Goal: Task Accomplishment & Management: Use online tool/utility

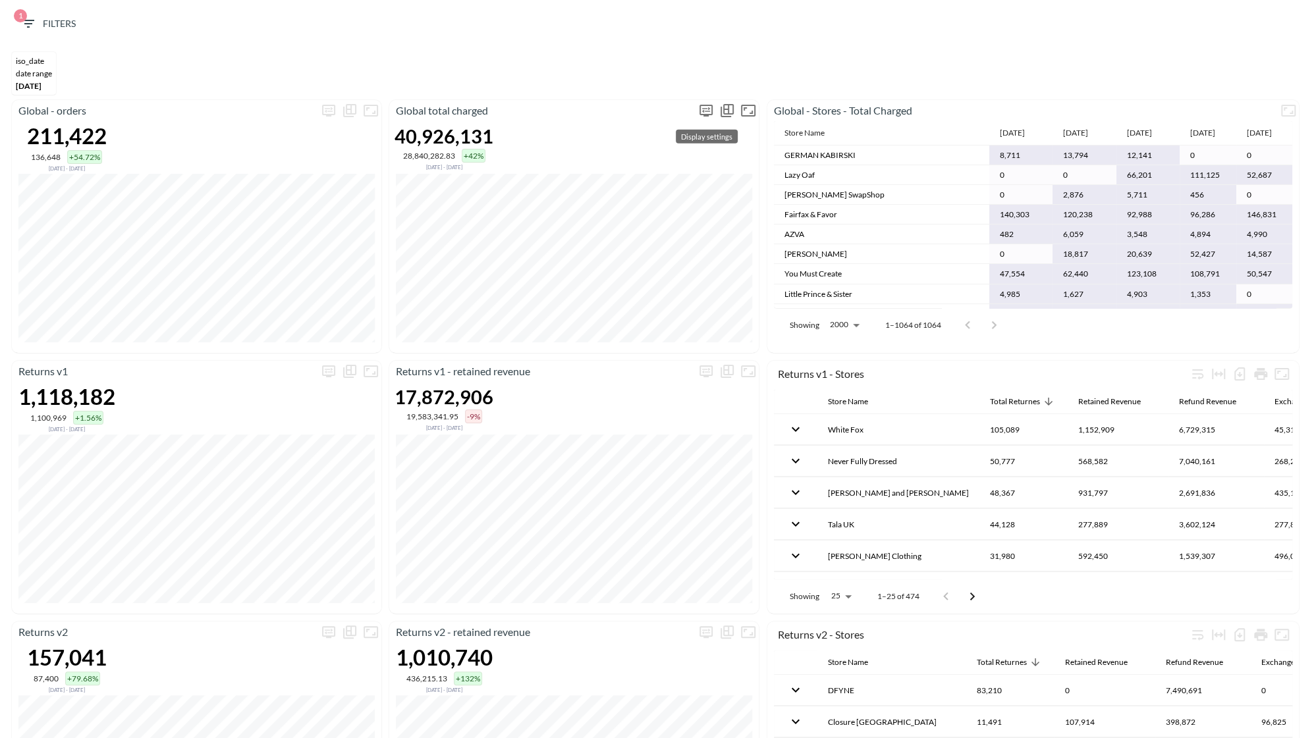
click at [710, 114] on icon "more" at bounding box center [706, 111] width 16 height 16
click at [653, 203] on body "BI.P.EYE, Interactive Analytics Dashboards 1 Filters iso_date DATE RANGE [DATE]…" at bounding box center [657, 369] width 1314 height 738
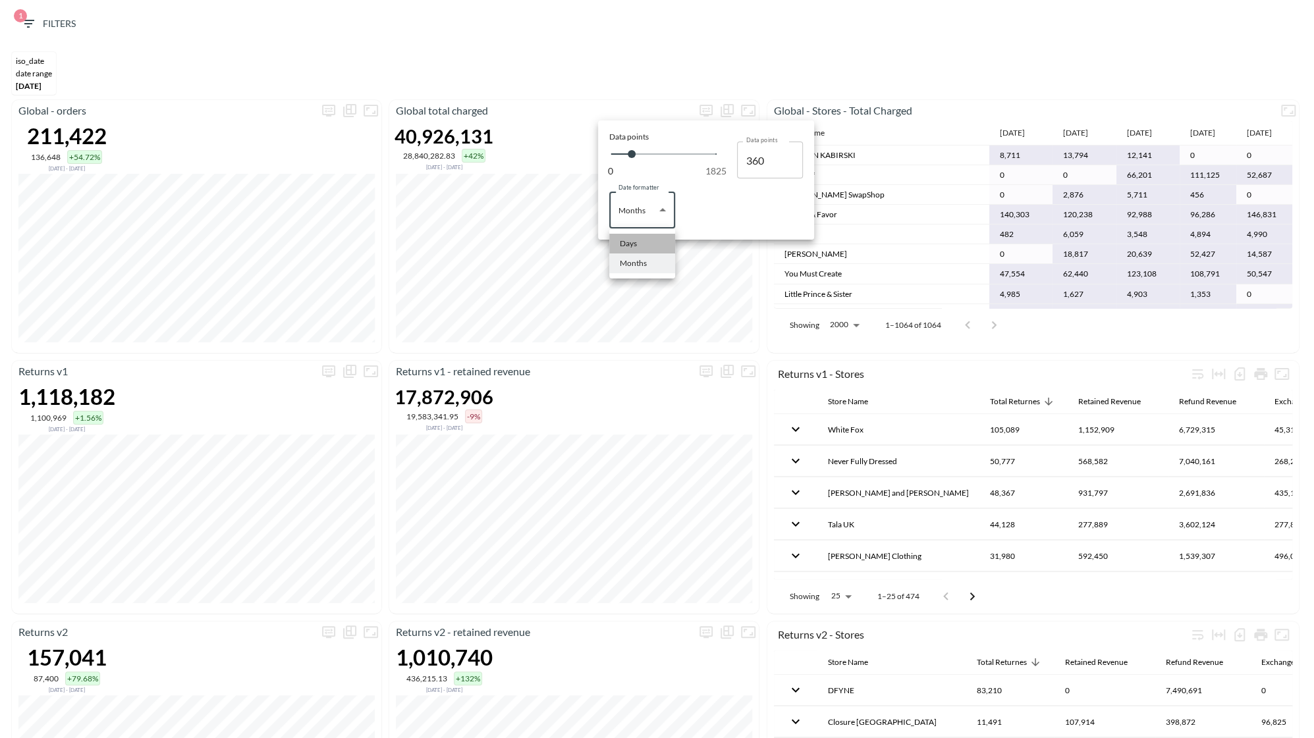
click at [635, 239] on div "Days" at bounding box center [628, 244] width 17 height 12
type input "Days"
click at [659, 362] on div at bounding box center [657, 369] width 1314 height 738
click at [45, 24] on span "1 Filters" at bounding box center [47, 24] width 55 height 16
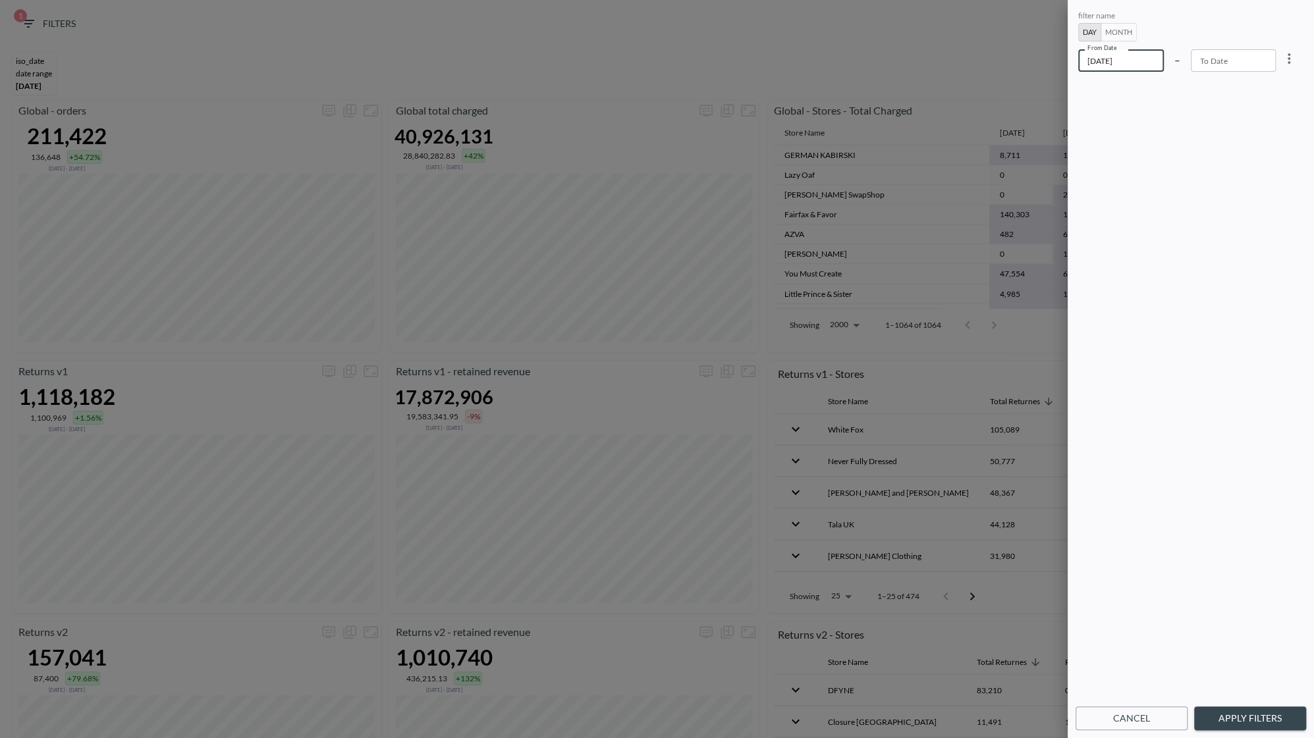
click at [1156, 65] on input "[DATE]" at bounding box center [1121, 60] width 86 height 22
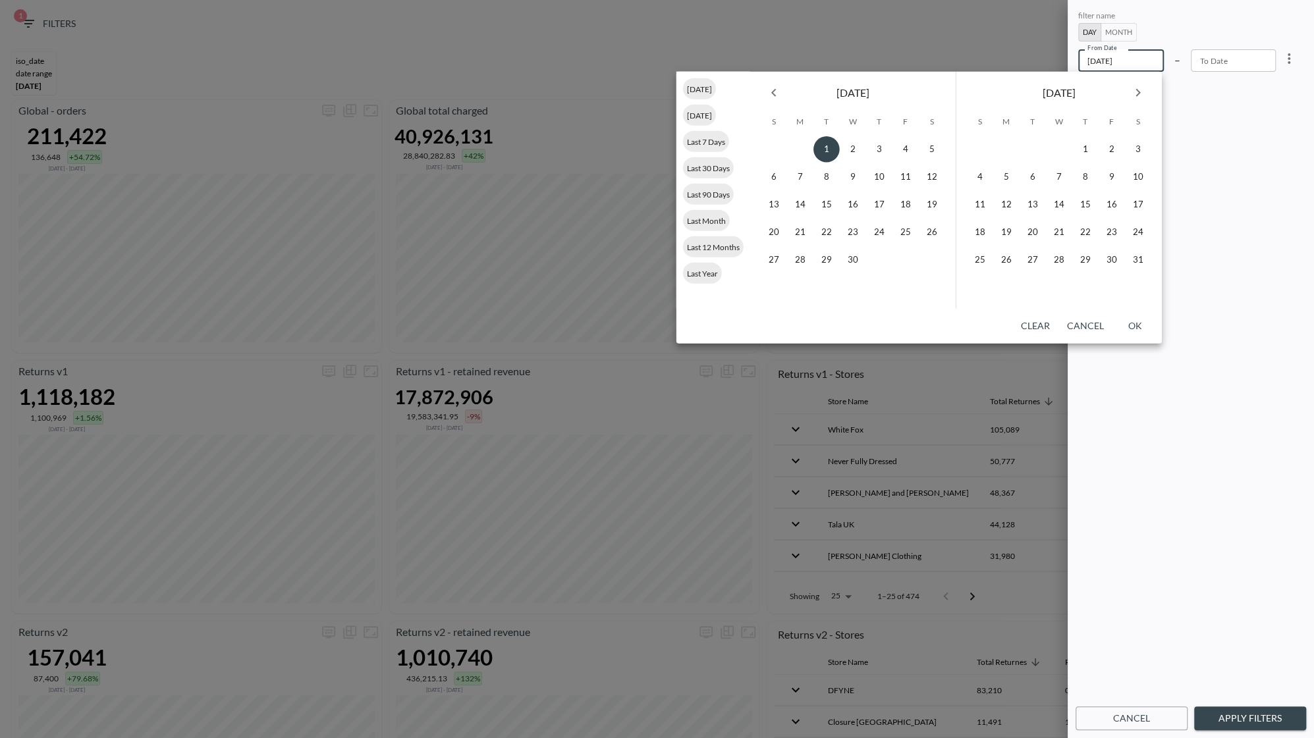
click at [1141, 90] on icon "Next month" at bounding box center [1138, 93] width 16 height 16
click at [1022, 237] on button "19" at bounding box center [1032, 232] width 26 height 26
type input "[DATE]"
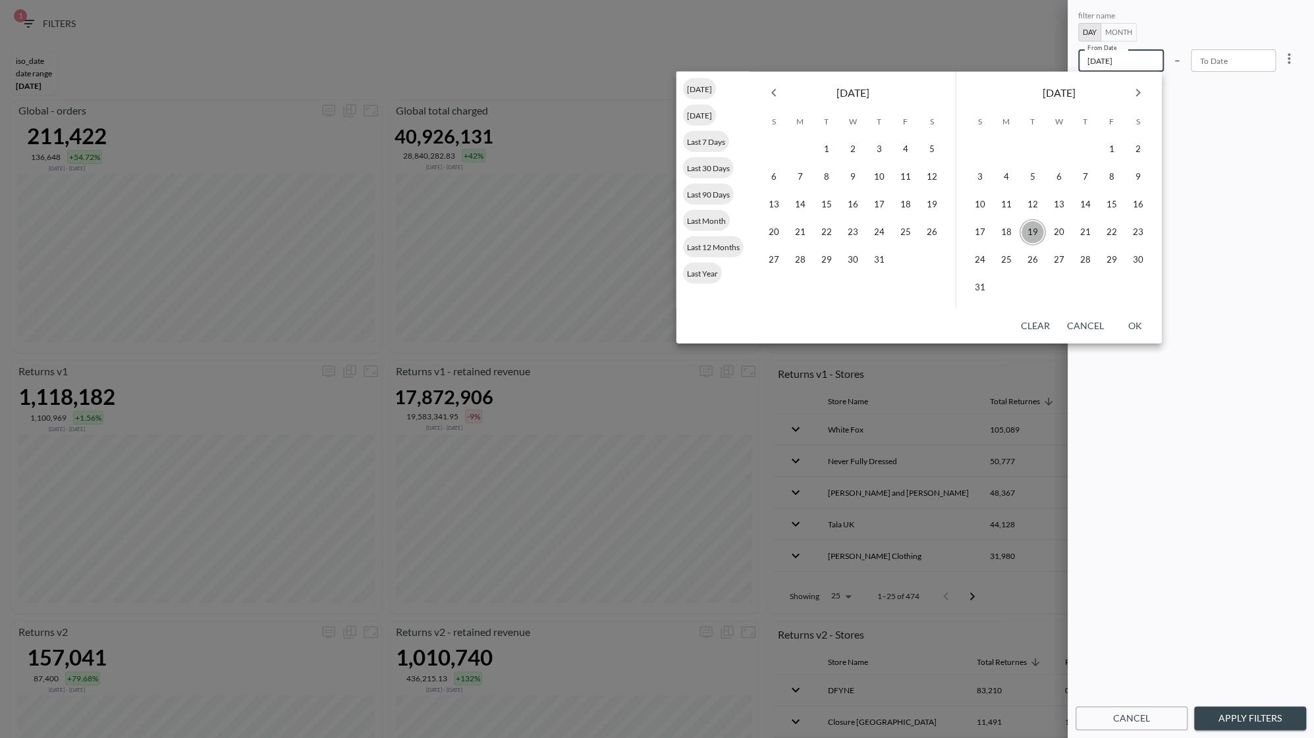
type input "YYYY-MM-DD"
click at [1257, 724] on button "Apply Filters" at bounding box center [1250, 719] width 112 height 24
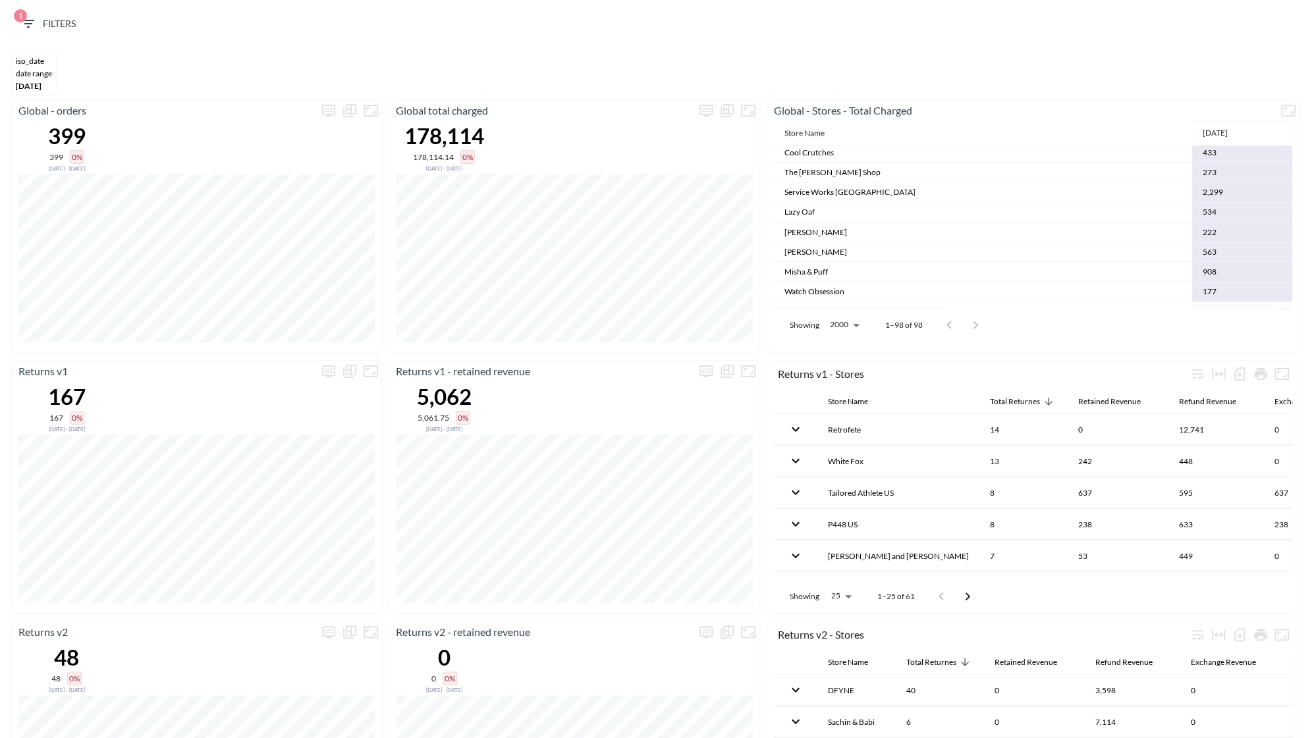
scroll to position [1762, 0]
click at [60, 33] on button "1 Filters" at bounding box center [48, 24] width 66 height 24
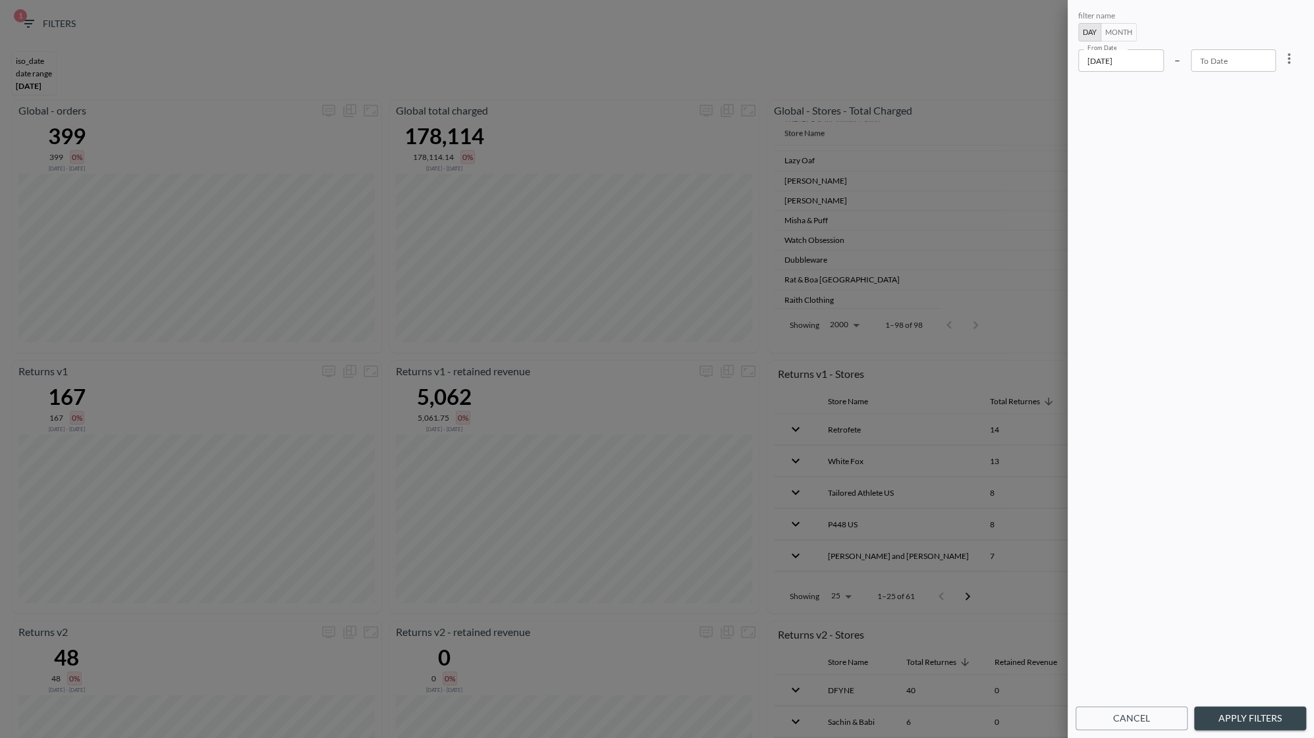
click at [293, 158] on div at bounding box center [657, 369] width 1314 height 738
click at [11, 88] on div at bounding box center [657, 369] width 1314 height 738
